Goal: Share content

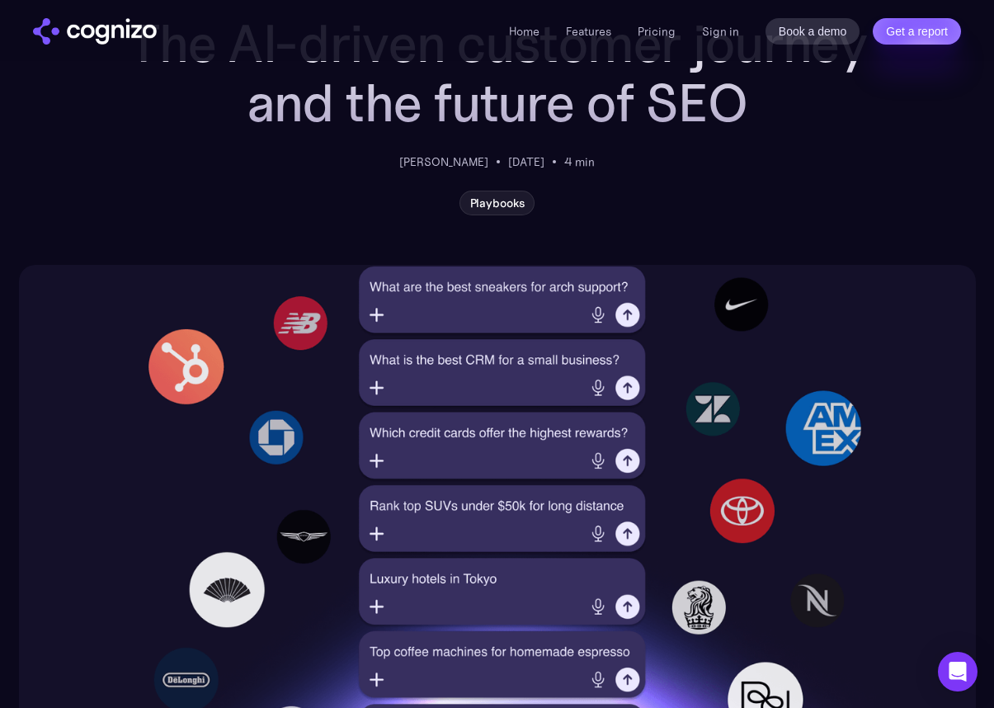
scroll to position [184, 0]
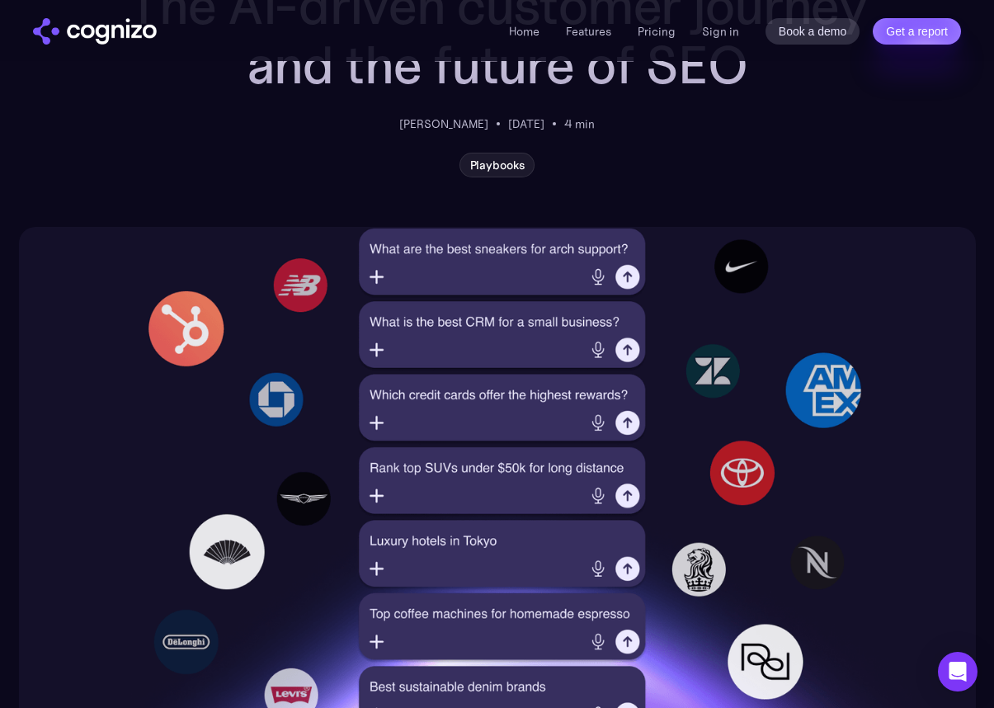
click at [353, 450] on img at bounding box center [497, 479] width 957 height 505
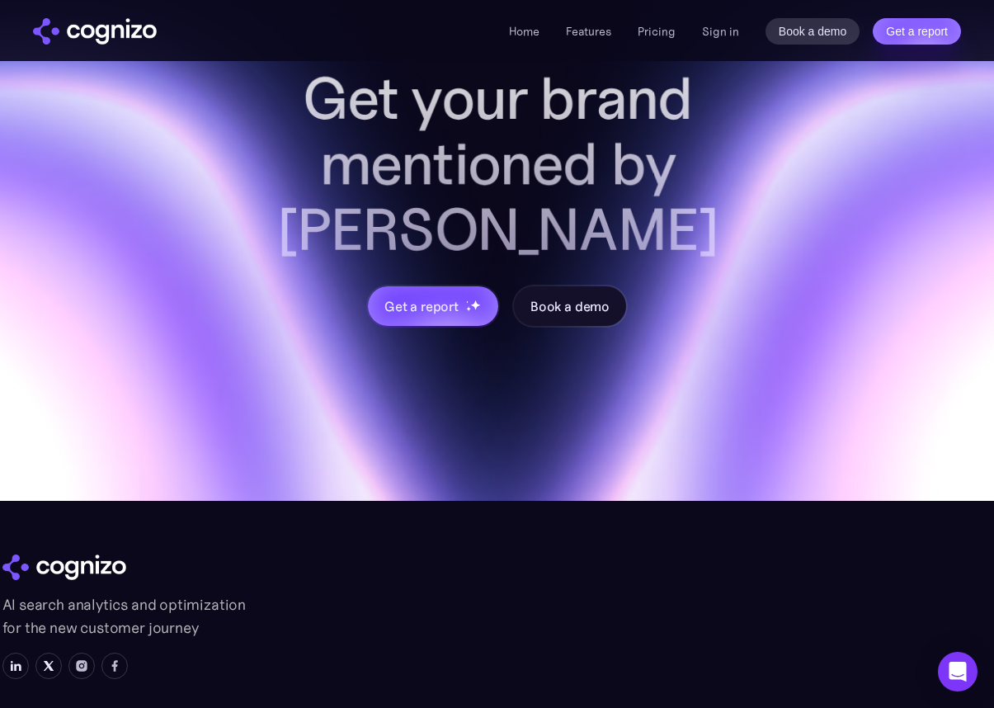
scroll to position [4762, 0]
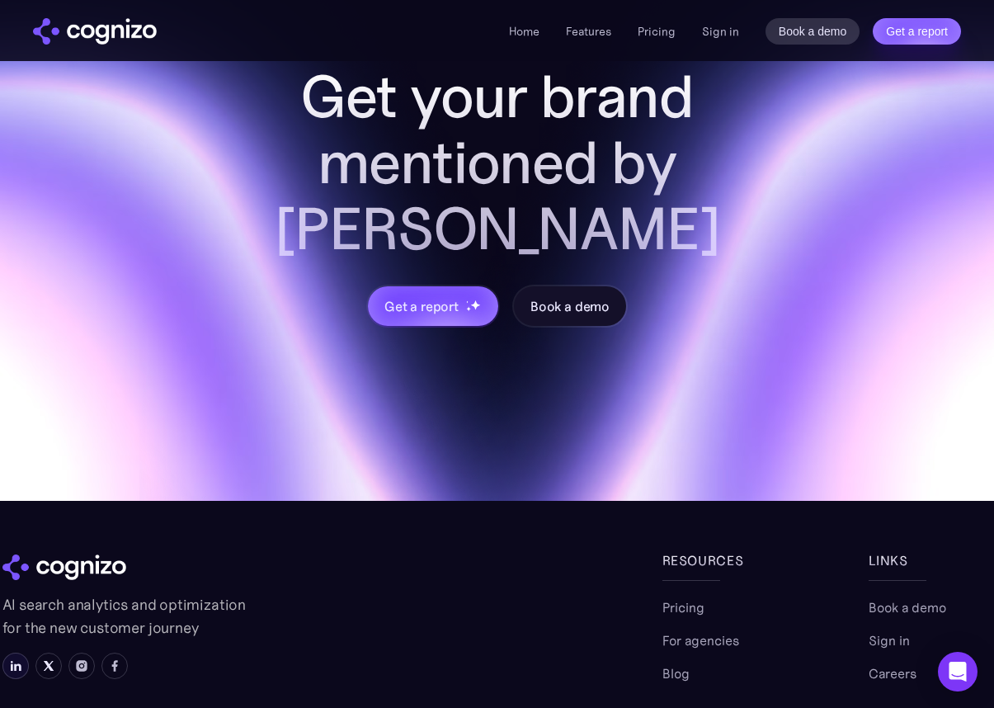
click at [11, 659] on img at bounding box center [15, 665] width 13 height 13
